Goal: Task Accomplishment & Management: Manage account settings

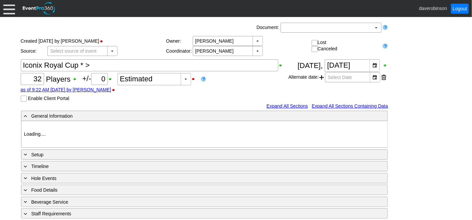
type input "Heritage Pointe Golf Club"
type input "Corporate Tournament"
type input "Individual"
type input "Single Tee"
type input "Black"
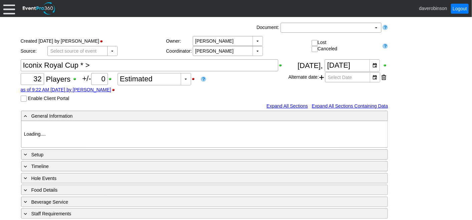
type input "Red"
type input "1160252"
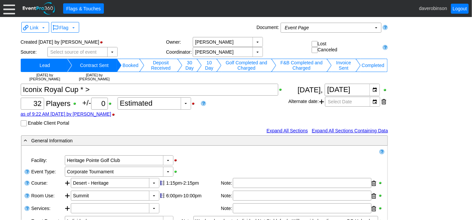
click at [12, 11] on div at bounding box center [9, 9] width 12 height 12
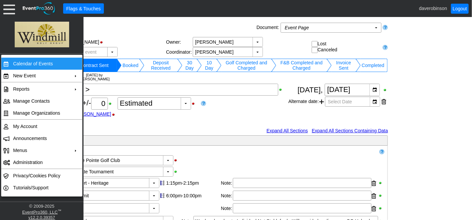
click at [40, 59] on td "Calendar of Events" at bounding box center [40, 64] width 60 height 12
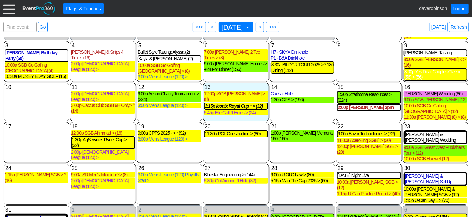
scroll to position [57, 0]
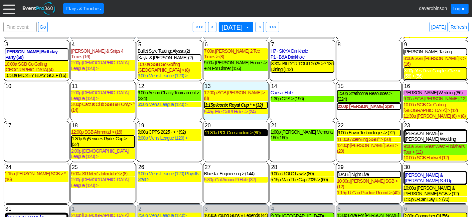
click at [240, 130] on div "11:30a PCL Construction > (80)" at bounding box center [236, 133] width 62 height 6
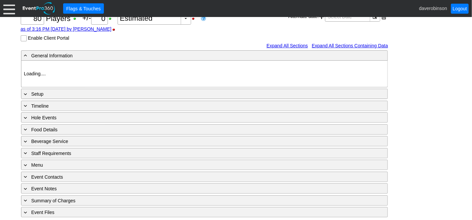
type input "Heritage Pointe Golf Club"
type input "Corporate Tournament"
type input "Scramble"
type input "Shotgun"
type input "Black"
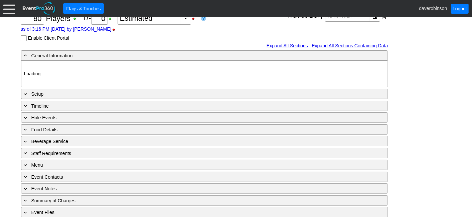
type input "Red"
type input "1170007"
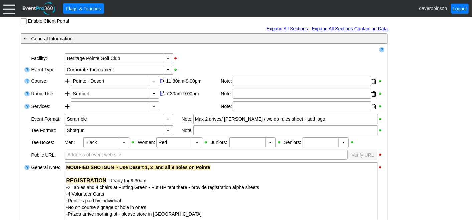
scroll to position [87, 0]
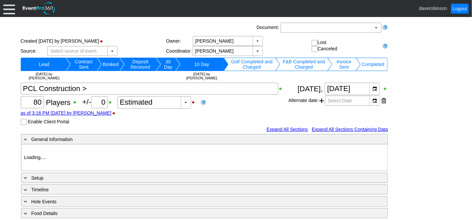
type input "Heritage Pointe Golf Club"
type input "Corporate Tournament"
type input "Scramble"
type input "Shotgun"
type input "Black"
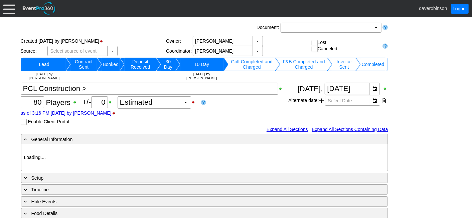
type input "Red"
type input "1170007"
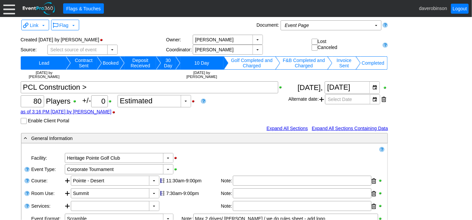
scroll to position [37, 0]
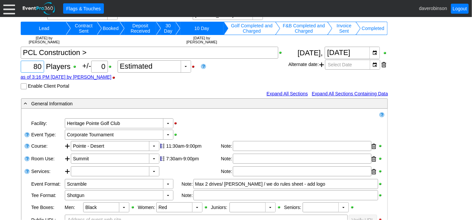
drag, startPoint x: 31, startPoint y: 66, endPoint x: 45, endPoint y: 66, distance: 13.7
click at [45, 66] on div "Χ 80 Players +/- Χ 0 ▼ Χ Estimated as of 3:16 PM [DATE] by [PERSON_NAME] Enable…" at bounding box center [155, 68] width 268 height 43
type input "84"
click at [183, 79] on div "as of 3:16 PM [DATE] by [PERSON_NAME]" at bounding box center [155, 76] width 268 height 5
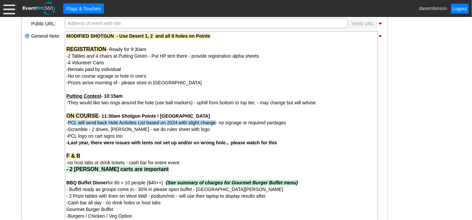
scroll to position [217, 0]
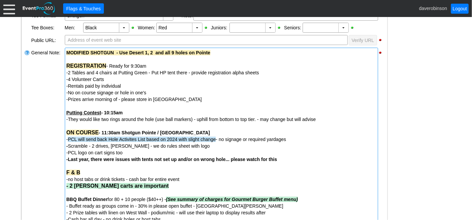
click at [156, 65] on div "REGISTRATION - Ready for 9:30am" at bounding box center [221, 66] width 310 height 7
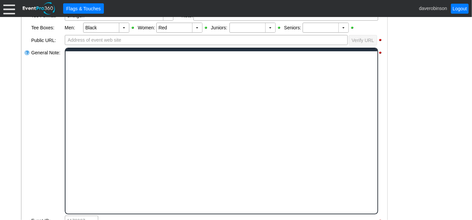
scroll to position [0, 0]
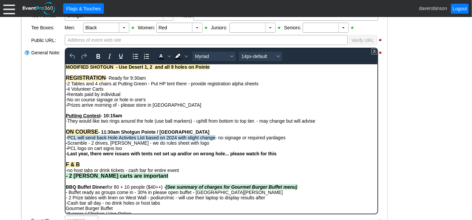
click at [156, 79] on div "REGISTRATION - Ready for 9:30am" at bounding box center [220, 78] width 311 height 6
drag, startPoint x: 151, startPoint y: 78, endPoint x: 183, endPoint y: 77, distance: 32.1
click at [183, 77] on div "REGISTRATION - Ready for 9:30am - Opens at 10am" at bounding box center [220, 78] width 311 height 6
click at [100, 58] on icon "Bold" at bounding box center [98, 56] width 8 height 8
click at [174, 101] on div "-No on course signage or hole in one's" at bounding box center [220, 99] width 311 height 5
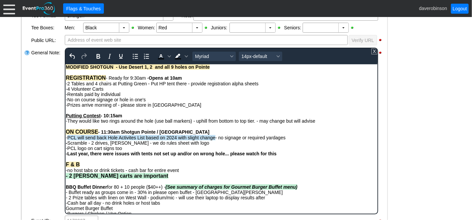
click at [401, 108] on div "- General Information ▼ Loading.... Remove all highlights Facility: ▼ Χ [GEOGRA…" at bounding box center [236, 151] width 434 height 467
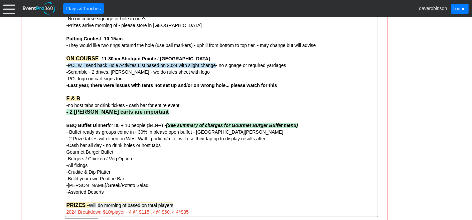
scroll to position [254, 0]
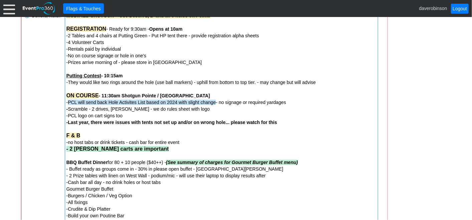
click at [116, 76] on strong "- 10:15am" at bounding box center [112, 75] width 22 height 5
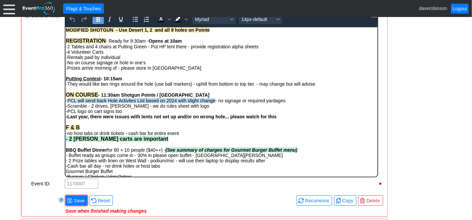
scroll to position [0, 0]
click at [117, 80] on strong "- 10:15am" at bounding box center [111, 78] width 22 height 5
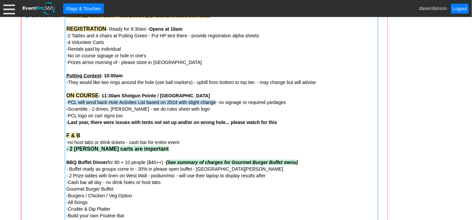
click at [410, 114] on div "- General Information ▼ Loading.... Remove all highlights Facility: ▼ Χ [GEOGRA…" at bounding box center [236, 152] width 434 height 543
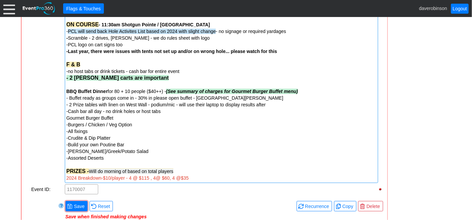
scroll to position [328, 0]
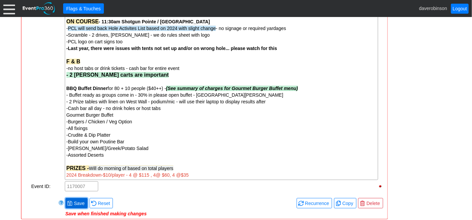
click at [77, 204] on span "Save" at bounding box center [78, 203] width 13 height 7
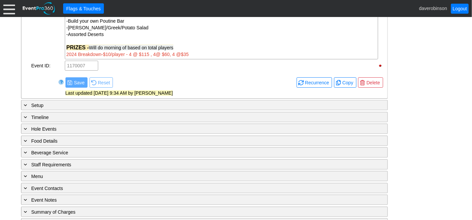
scroll to position [461, 0]
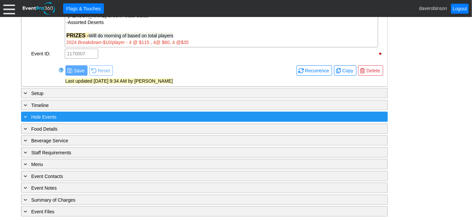
click at [40, 117] on span "Hole Events" at bounding box center [43, 117] width 25 height 5
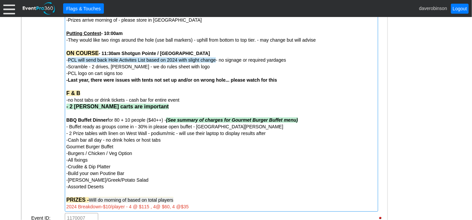
scroll to position [317, 0]
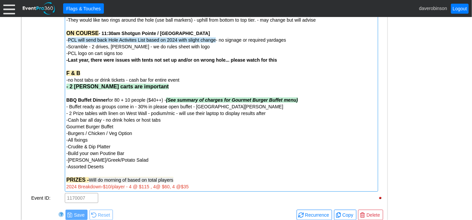
click at [120, 122] on span "-Cash bar all day - no drink holes or host tabs" at bounding box center [113, 120] width 94 height 5
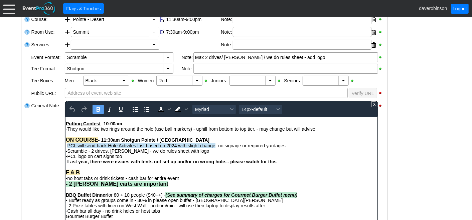
scroll to position [54, 0]
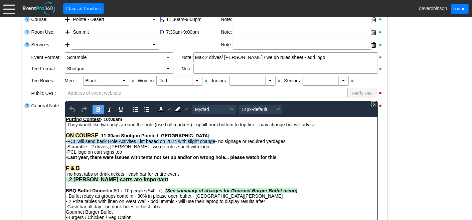
click at [118, 190] on span "BBQ Buffet Dinner for 80 + 10 people ($40++) - (See summary of charges for Gour…" at bounding box center [180, 190] width 231 height 5
click at [120, 191] on span "BBQ Buffet Dinner for 80 + 10 people ($40++) - (See summary of charges for Gour…" at bounding box center [180, 190] width 231 height 5
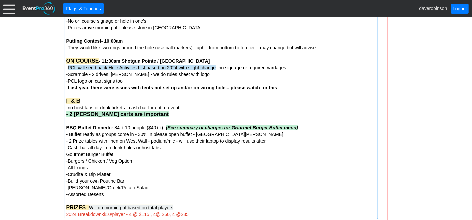
scroll to position [313, 0]
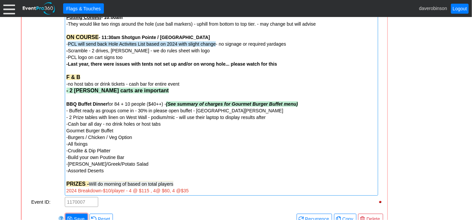
click at [131, 105] on span "BBQ Buffet Dinner for 84 + 10 people ($40++) - (See summary of charges for Gour…" at bounding box center [181, 104] width 231 height 5
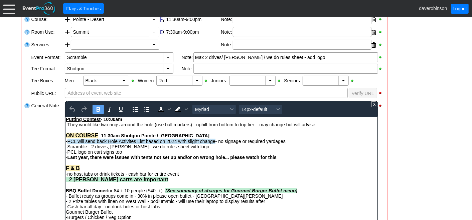
scroll to position [54, 0]
click at [130, 189] on span "BBQ Buffet Dinner for 84 + 10 people ($40++) - (See summary of charges for Gour…" at bounding box center [180, 190] width 231 height 5
click at [55, 172] on div "General Note:" at bounding box center [47, 184] width 33 height 168
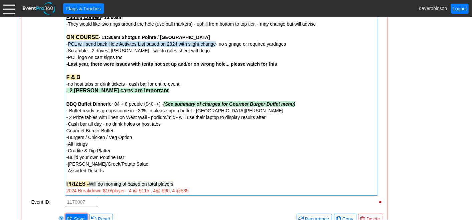
scroll to position [350, 0]
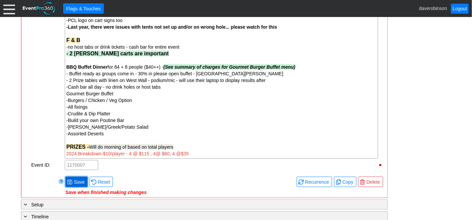
click at [77, 181] on span "Save" at bounding box center [78, 182] width 13 height 7
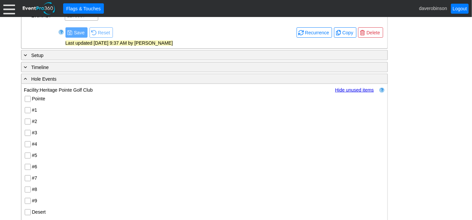
scroll to position [482, 0]
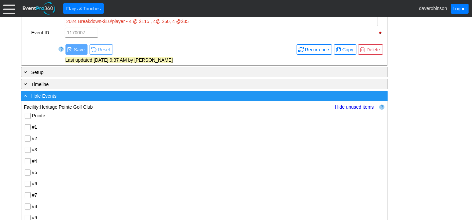
click at [27, 94] on span at bounding box center [26, 96] width 6 height 6
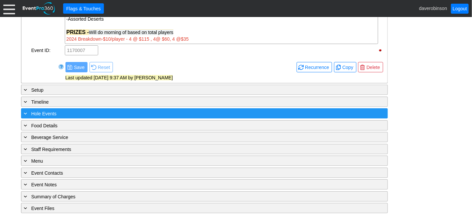
scroll to position [461, 0]
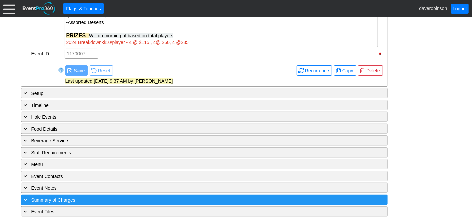
click at [28, 198] on div "+ Summary of Charges" at bounding box center [191, 200] width 336 height 8
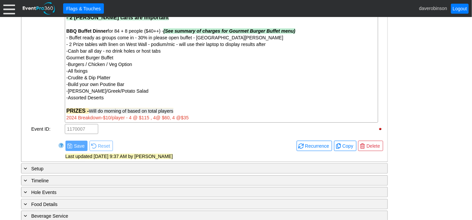
scroll to position [408, 0]
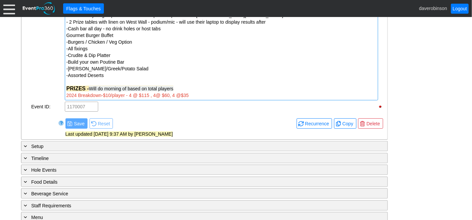
click at [207, 92] on div "PRIZES - Will do morning of based on total players" at bounding box center [221, 89] width 310 height 7
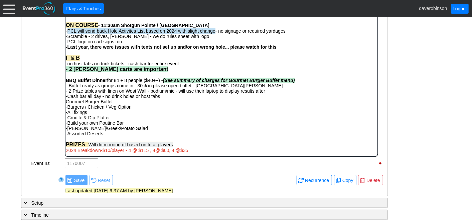
scroll to position [276, 0]
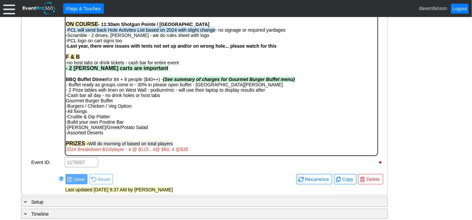
click at [207, 153] on body "MODIFIED SHOTGUN - Use Desert 1, 2 and all 9 holes on Pointe REGISTRATION - Rea…" at bounding box center [221, 55] width 312 height 199
click at [199, 150] on div "2024 Breakdown-$10/player - 4 @ $115 , 4@ $60, 4 @$35" at bounding box center [220, 149] width 311 height 5
drag, startPoint x: 199, startPoint y: 150, endPoint x: 61, endPoint y: 152, distance: 138.6
click at [65, 152] on html "MODIFIED SHOTGUN - Use Desert 1, 2 and all 9 holes on Pointe REGISTRATION - Rea…" at bounding box center [221, 55] width 312 height 199
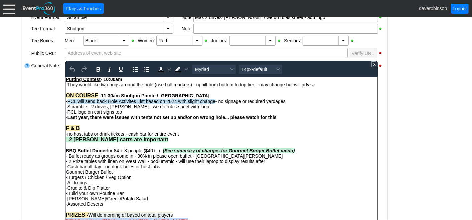
scroll to position [201, 0]
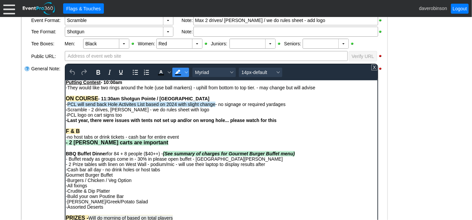
click at [178, 70] on icon "Background color Black" at bounding box center [177, 72] width 5 height 4
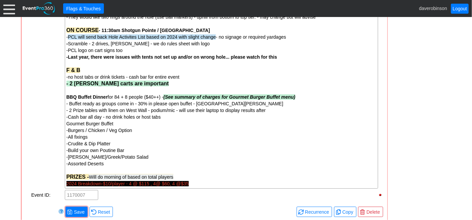
scroll to position [343, 0]
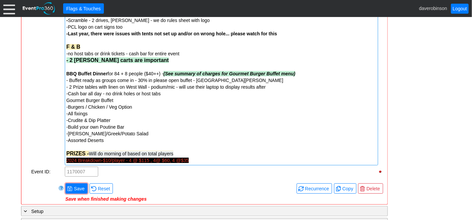
click at [195, 160] on div "2024 Breakdown-$10/player - 4 @ $115 , 4@ $60, 4 @$35" at bounding box center [221, 160] width 310 height 7
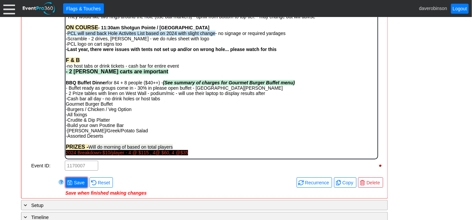
scroll to position [276, 0]
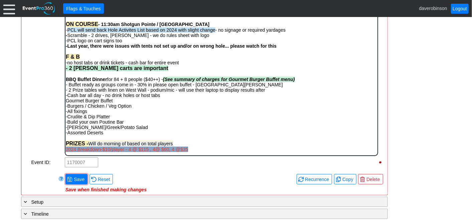
drag, startPoint x: 189, startPoint y: 150, endPoint x: 61, endPoint y: 149, distance: 128.3
click at [65, 149] on html "MODIFIED SHOTGUN - Use Desert 1, 2 and all 9 holes on Pointe REGISTRATION - Rea…" at bounding box center [221, 55] width 312 height 199
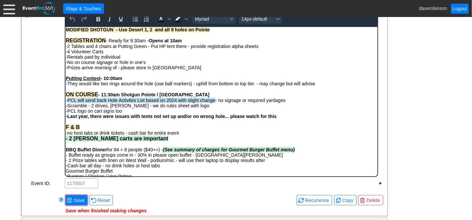
scroll to position [238, 0]
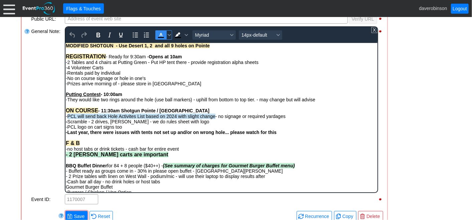
click at [163, 36] on icon "Text color Black" at bounding box center [161, 35] width 8 height 8
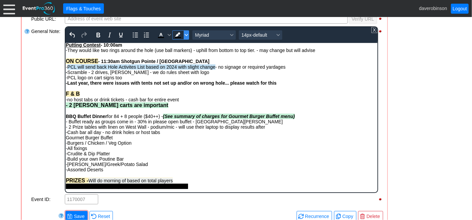
click at [183, 35] on span "Background color Black" at bounding box center [185, 34] width 5 height 9
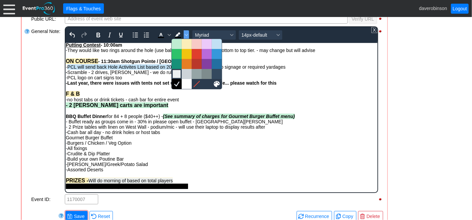
click at [176, 72] on div at bounding box center [177, 74] width 8 height 8
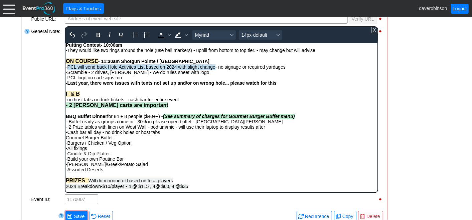
click at [212, 162] on div "-[PERSON_NAME]/Greek/Potato Salad" at bounding box center [220, 164] width 311 height 5
click at [77, 187] on span "2024 Breakdown-$10/player - 4 @ $115 , 4@ $60, 4 @$35" at bounding box center [126, 186] width 122 height 5
click at [184, 182] on div "PRIZES - Will do morning of based on total players" at bounding box center [220, 181] width 311 height 6
click at [47, 144] on div "General Note:" at bounding box center [47, 110] width 33 height 168
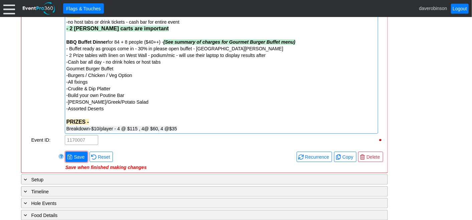
scroll to position [387, 0]
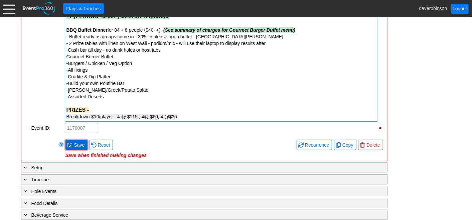
click at [75, 142] on span "Save" at bounding box center [78, 145] width 13 height 7
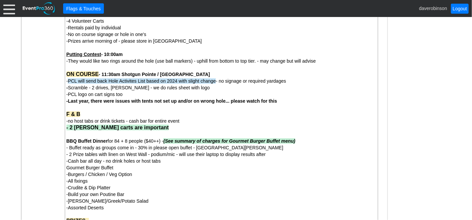
scroll to position [238, 0]
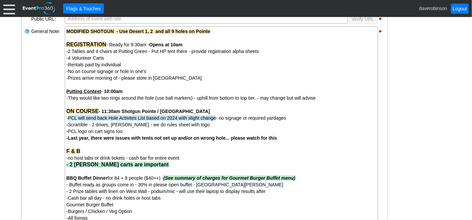
click at [24, 117] on div at bounding box center [27, 148] width 7 height 245
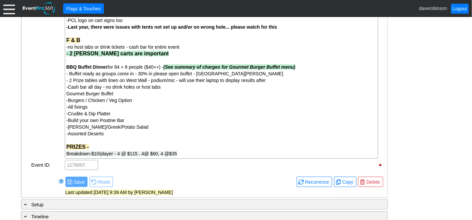
scroll to position [387, 0]
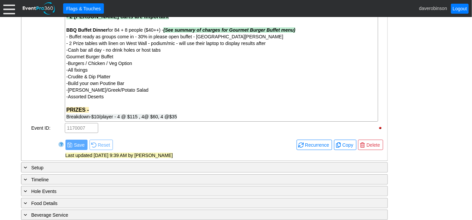
click at [32, 91] on div "General Note:" at bounding box center [47, -1] width 33 height 245
click at [32, 90] on div "General Note:" at bounding box center [47, -1] width 33 height 245
